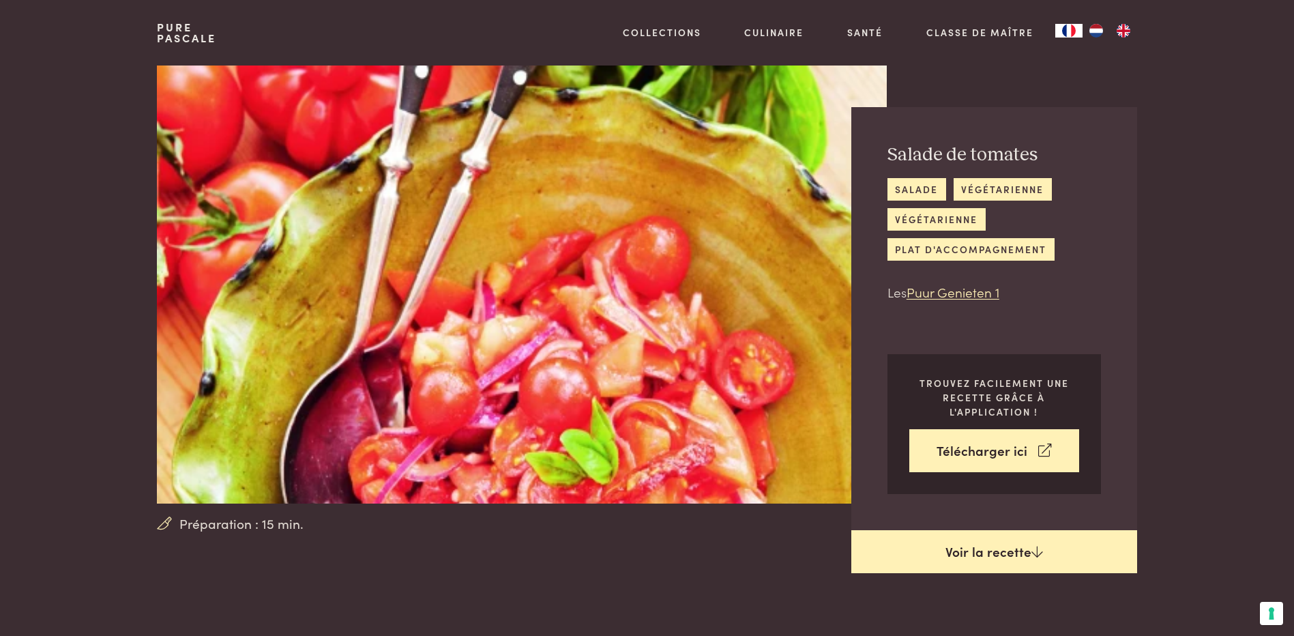
click at [953, 566] on link "Voir la recette" at bounding box center [994, 552] width 286 height 44
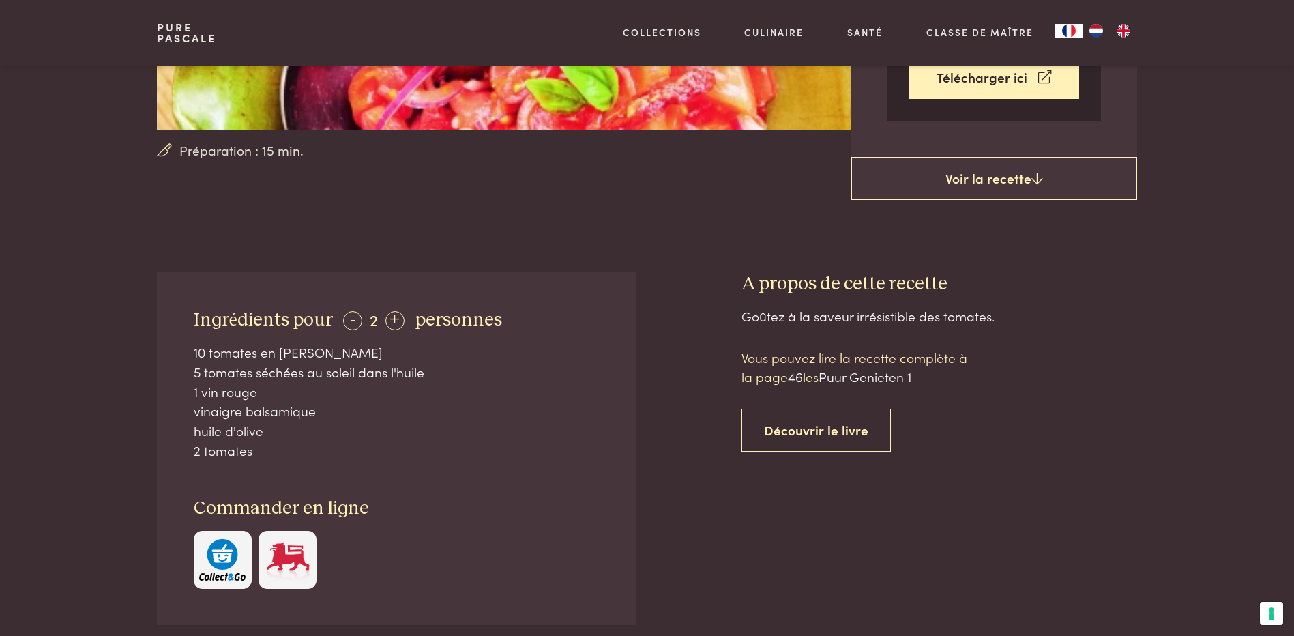
scroll to position [372, 0]
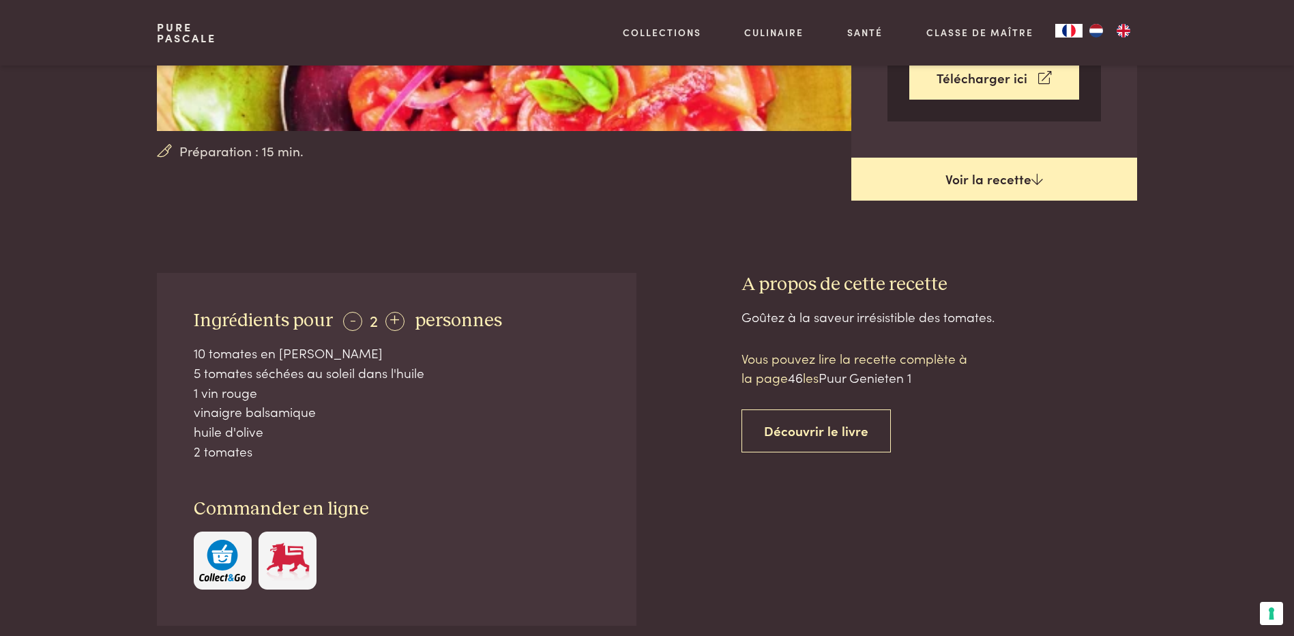
click at [919, 188] on link "Voir la recette" at bounding box center [994, 180] width 286 height 44
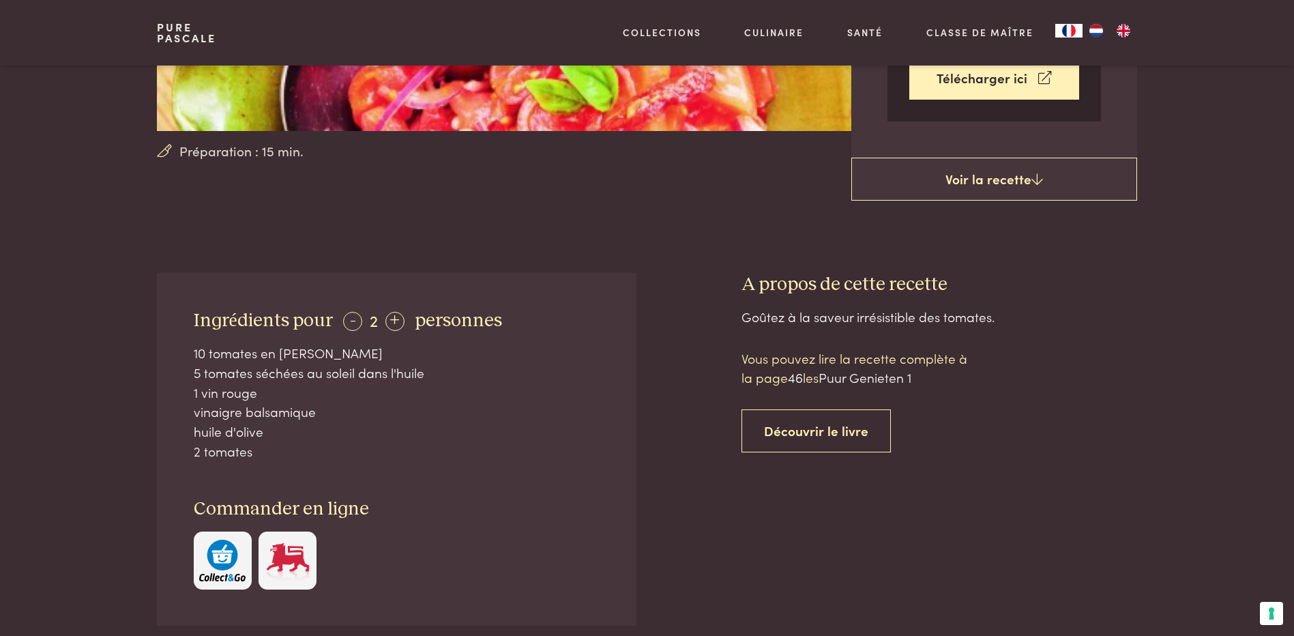
scroll to position [372, 0]
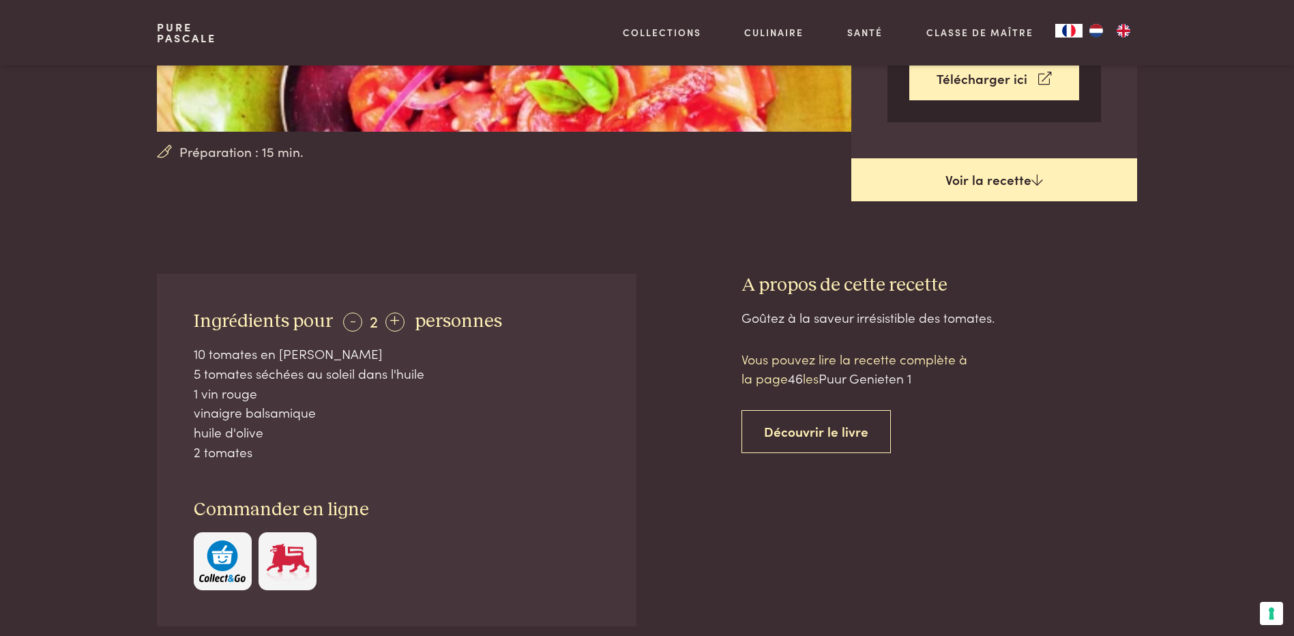
click at [938, 173] on link "Voir la recette" at bounding box center [994, 180] width 286 height 44
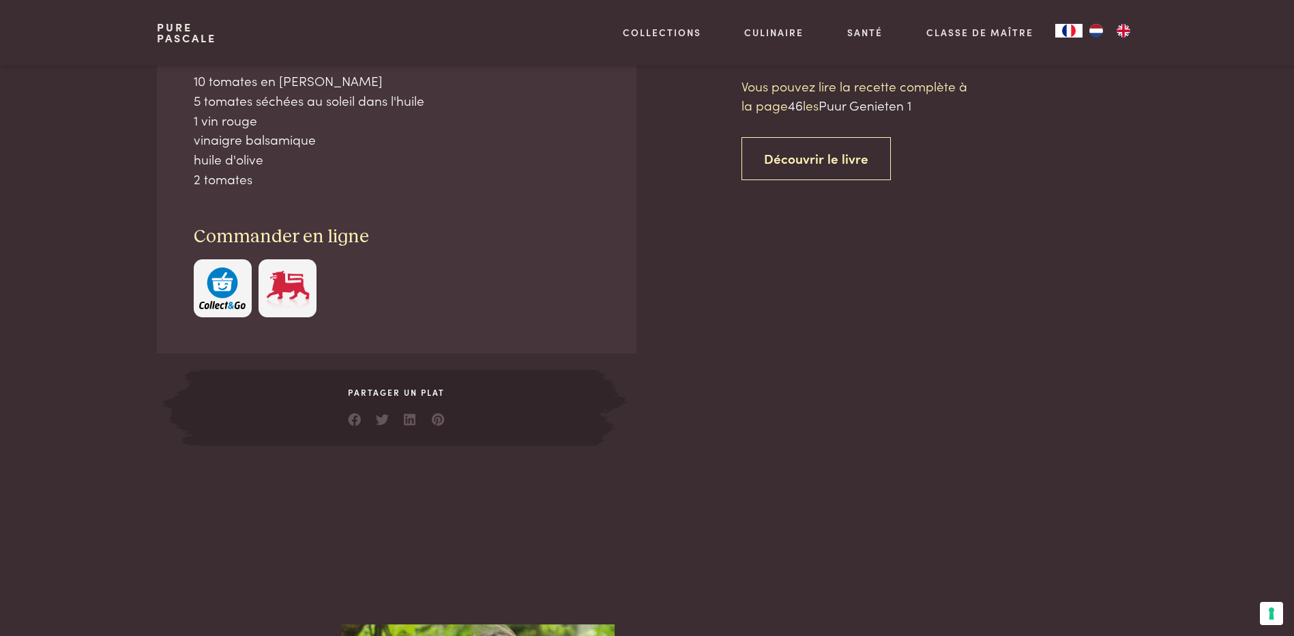
scroll to position [645, 0]
